Goal: Task Accomplishment & Management: Complete application form

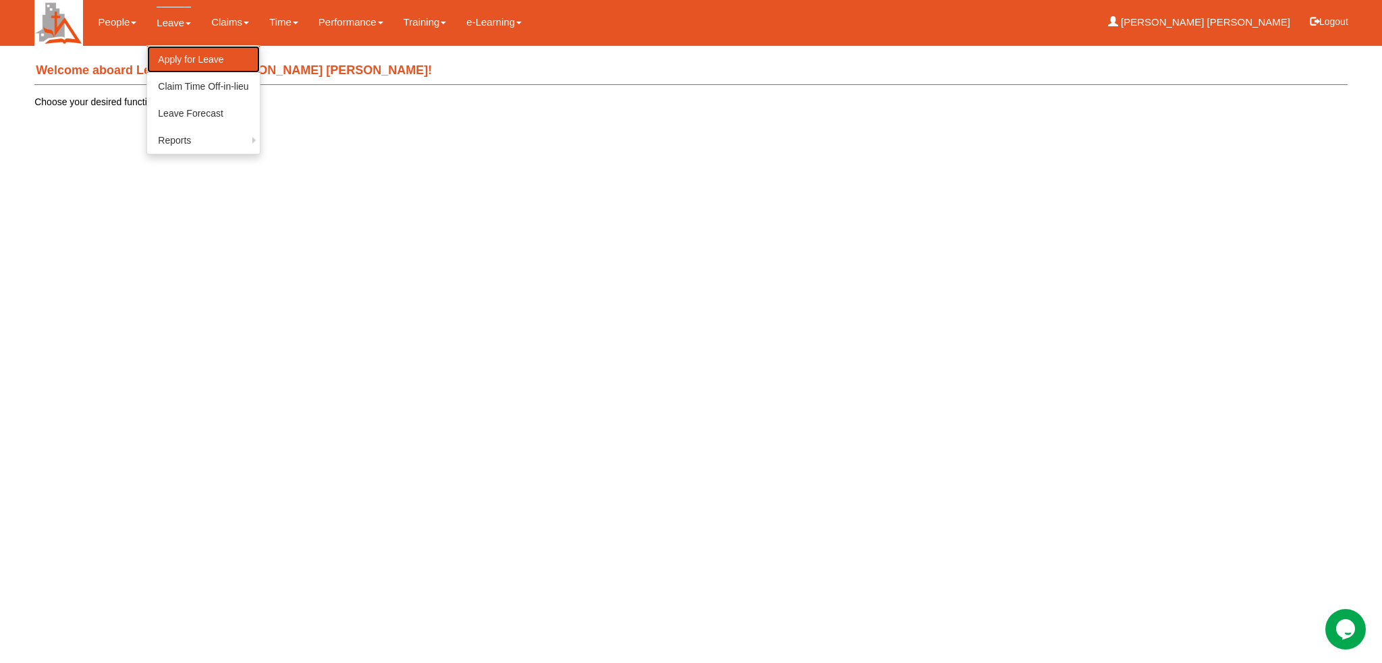
click at [193, 58] on link "Apply for Leave" at bounding box center [203, 59] width 112 height 27
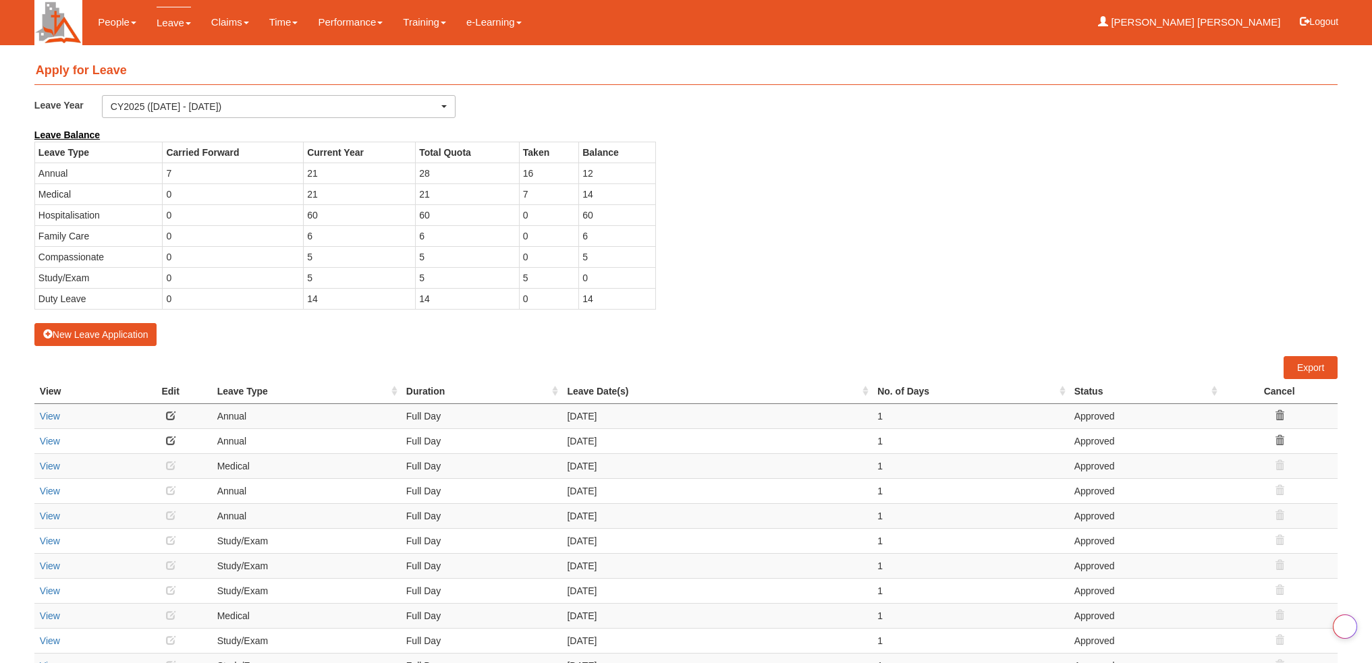
select select "50"
click at [139, 341] on button "New Leave Application" at bounding box center [95, 334] width 123 height 23
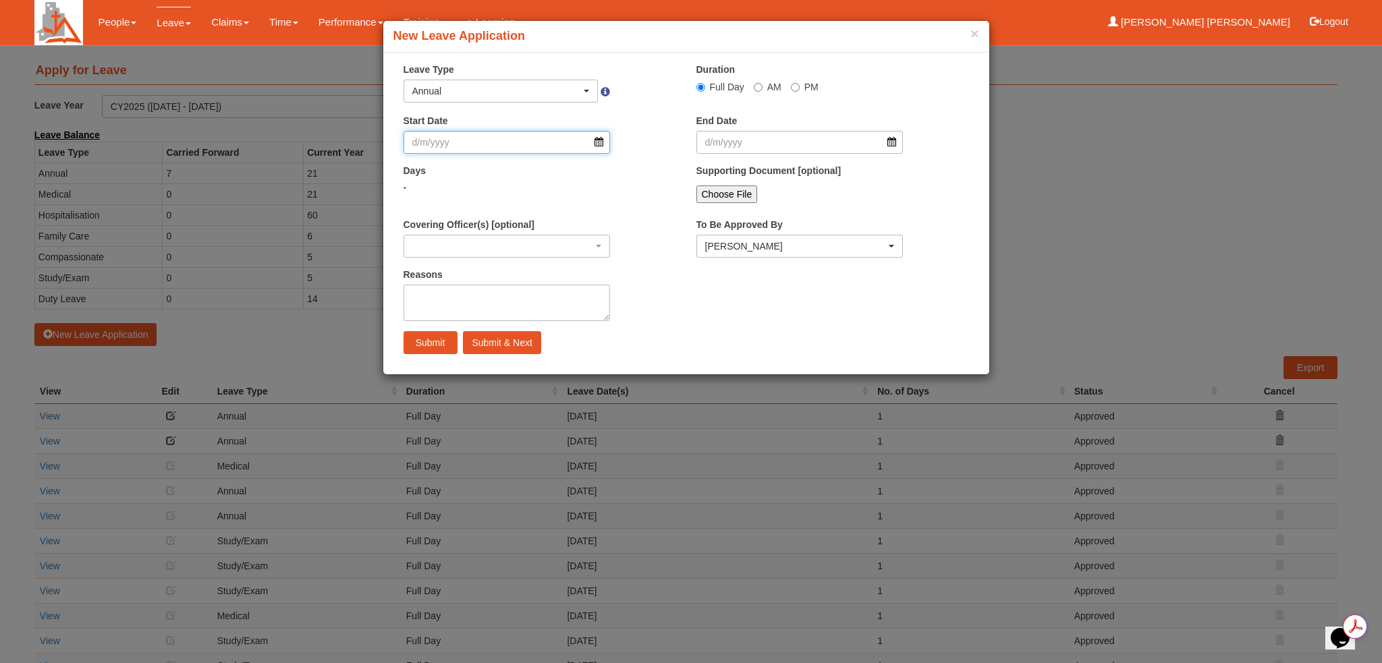
click at [602, 145] on input "Start Date" at bounding box center [506, 142] width 207 height 23
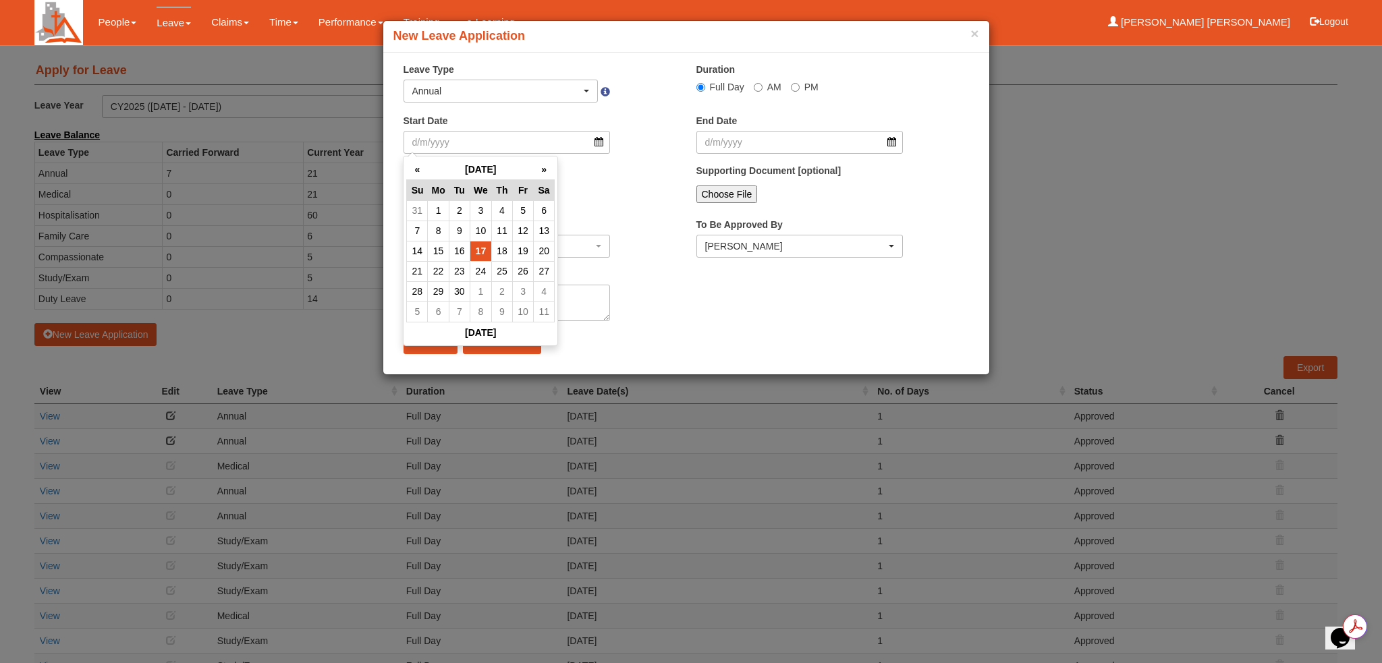
click at [479, 253] on td "17" at bounding box center [481, 251] width 22 height 20
type input "17/9/2025"
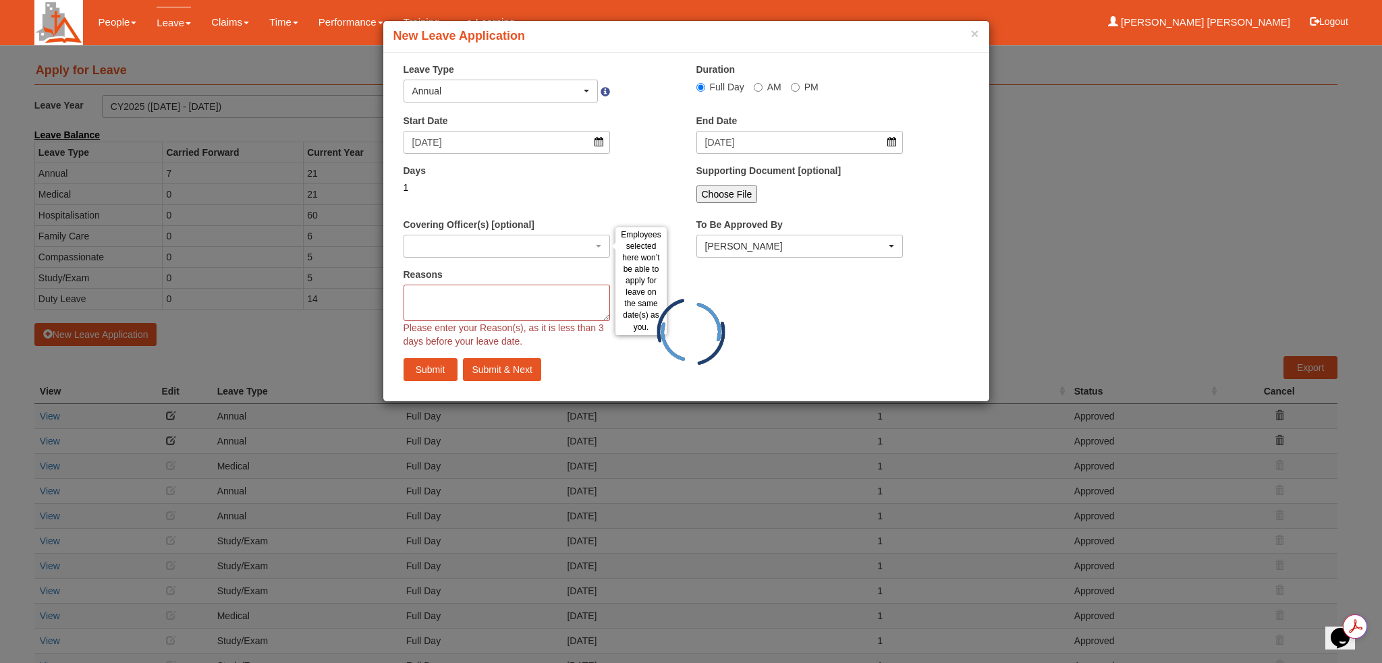
select select
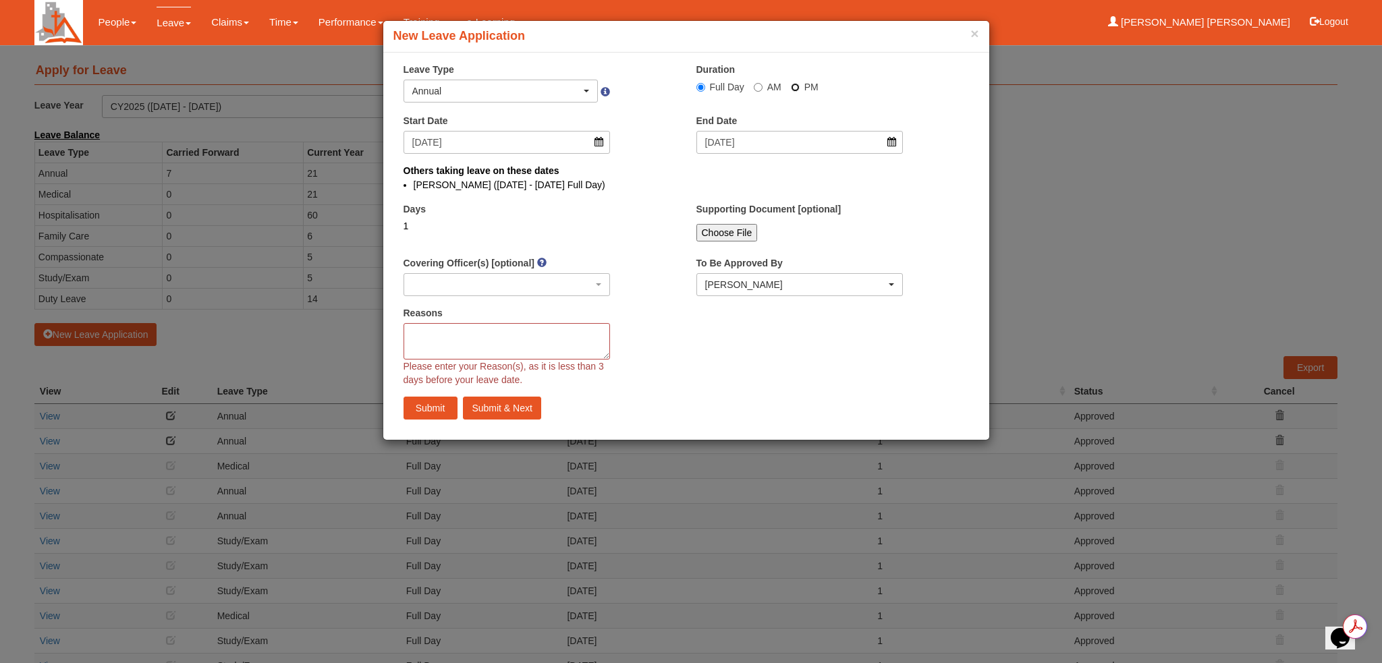
click at [795, 90] on input "PM" at bounding box center [795, 87] width 9 height 9
radio input "true"
click at [445, 352] on textarea "Reasons" at bounding box center [506, 341] width 207 height 36
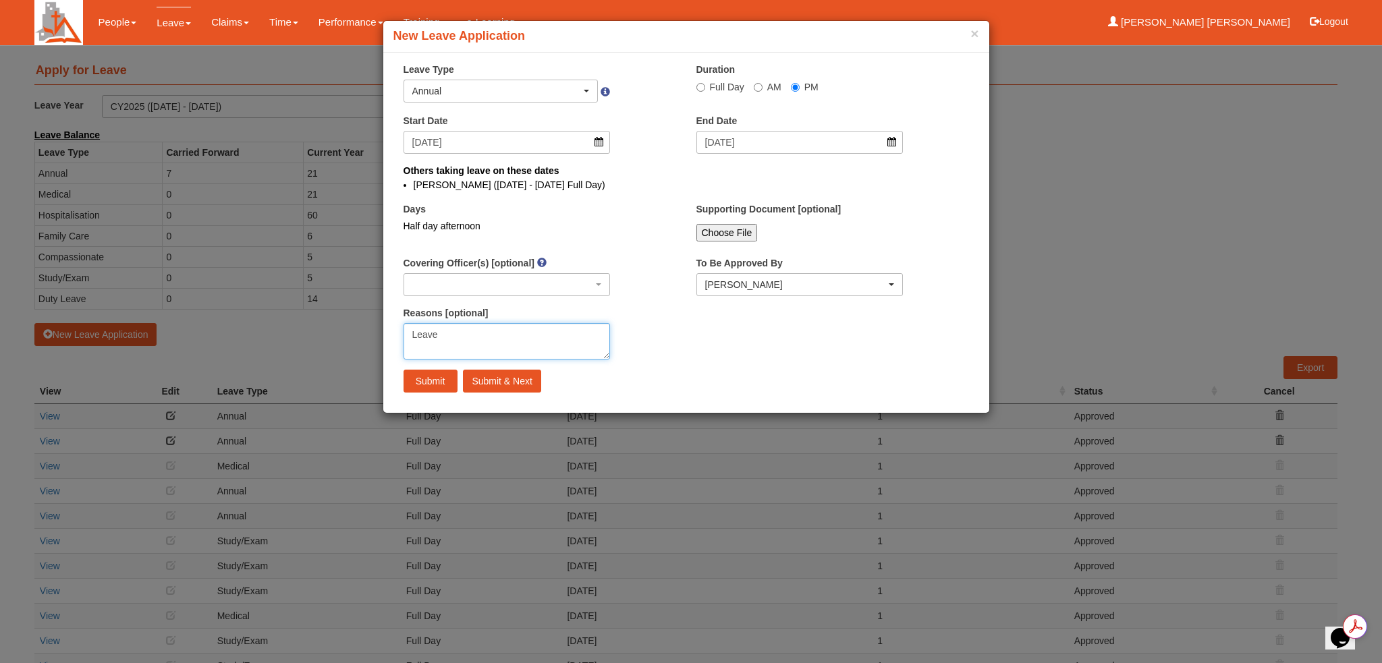
type textarea "Leave"
click at [441, 379] on input "Submit" at bounding box center [430, 381] width 54 height 23
radio input "true"
select select
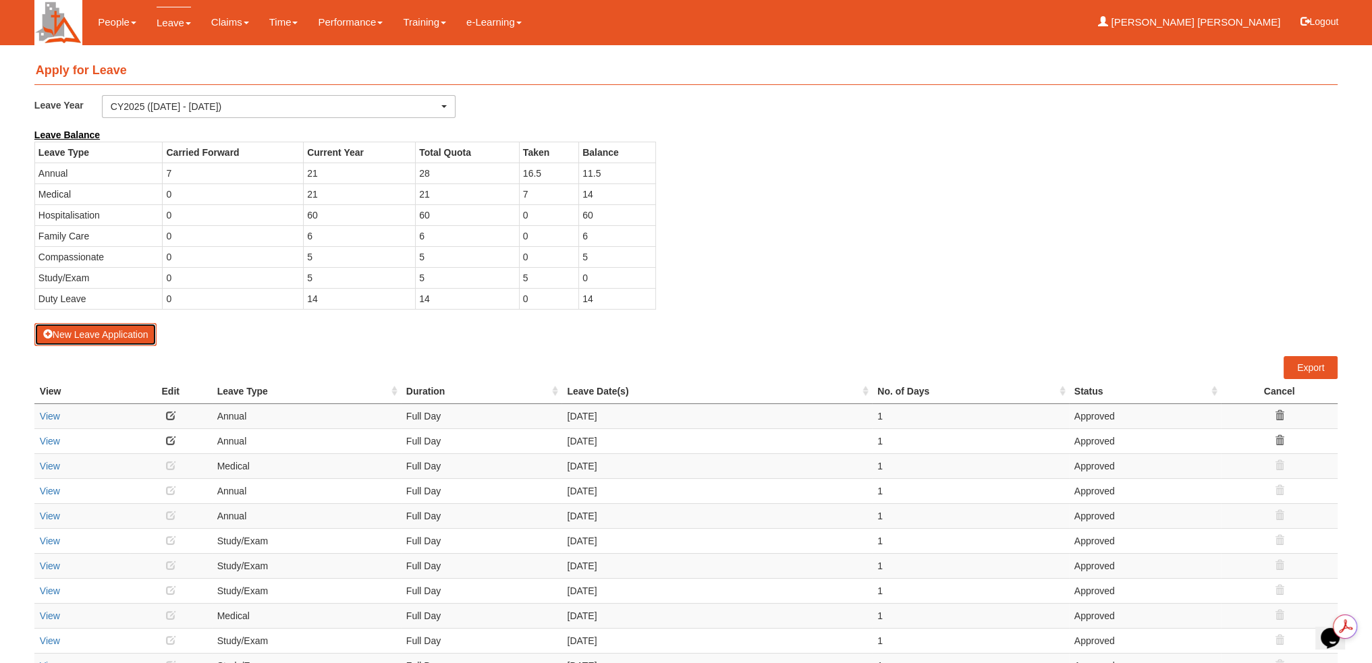
select select "50"
click at [1322, 20] on button "Logout" at bounding box center [1318, 21] width 57 height 32
